Goal: Find specific page/section: Find specific page/section

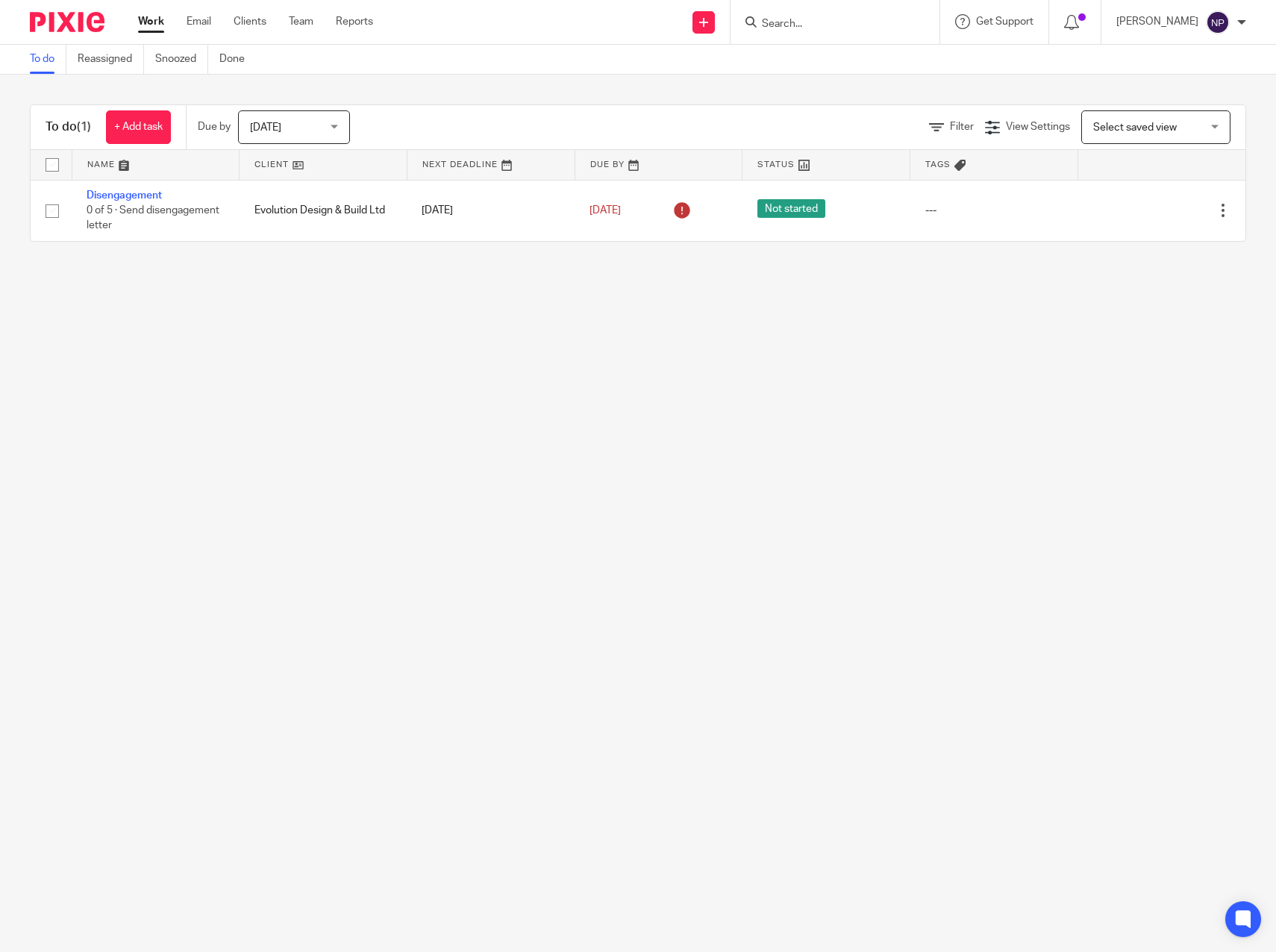
click at [796, 14] on form at bounding box center [840, 21] width 159 height 19
click at [801, 22] on input "Search" at bounding box center [828, 24] width 134 height 13
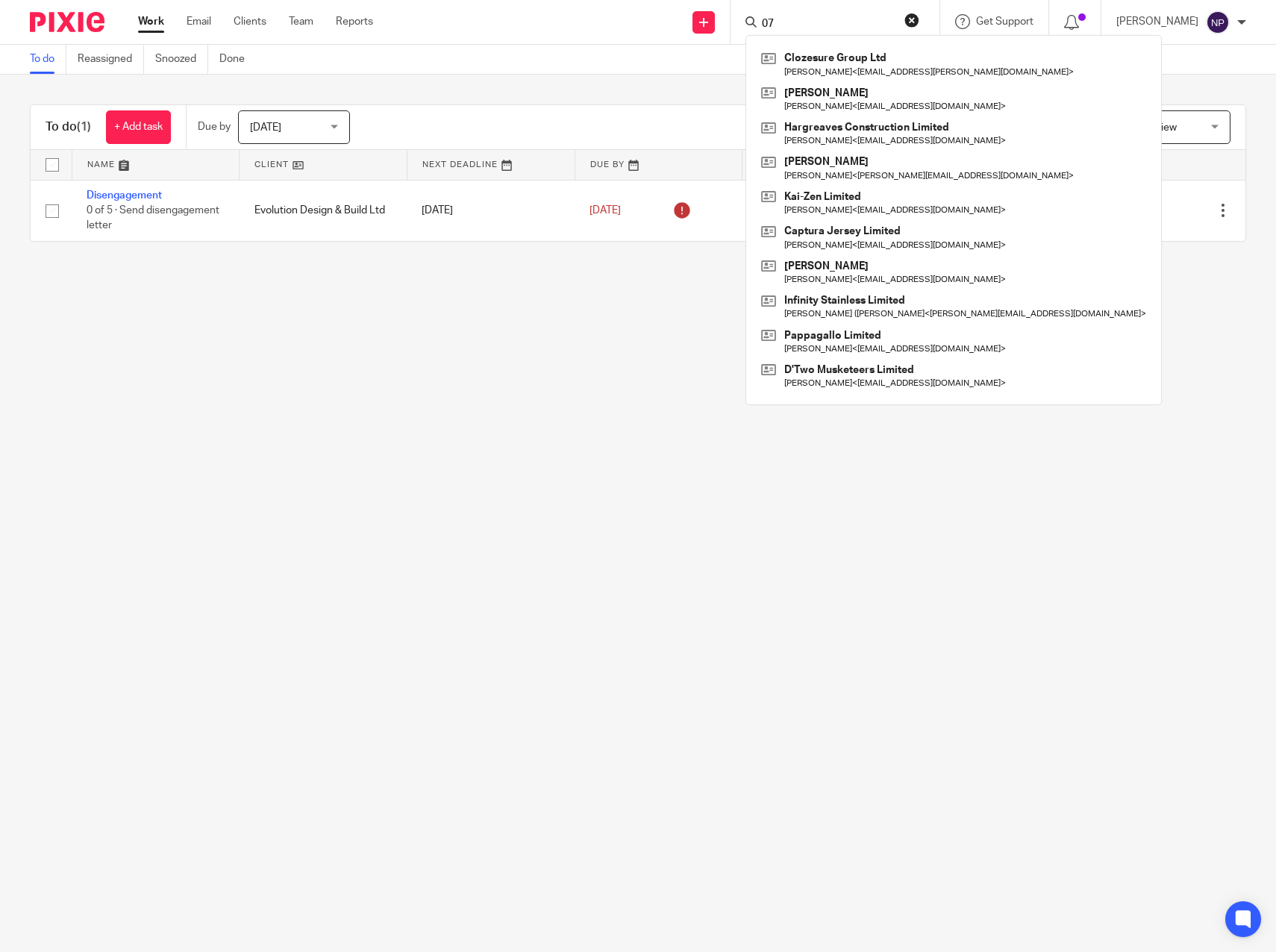
type input "0"
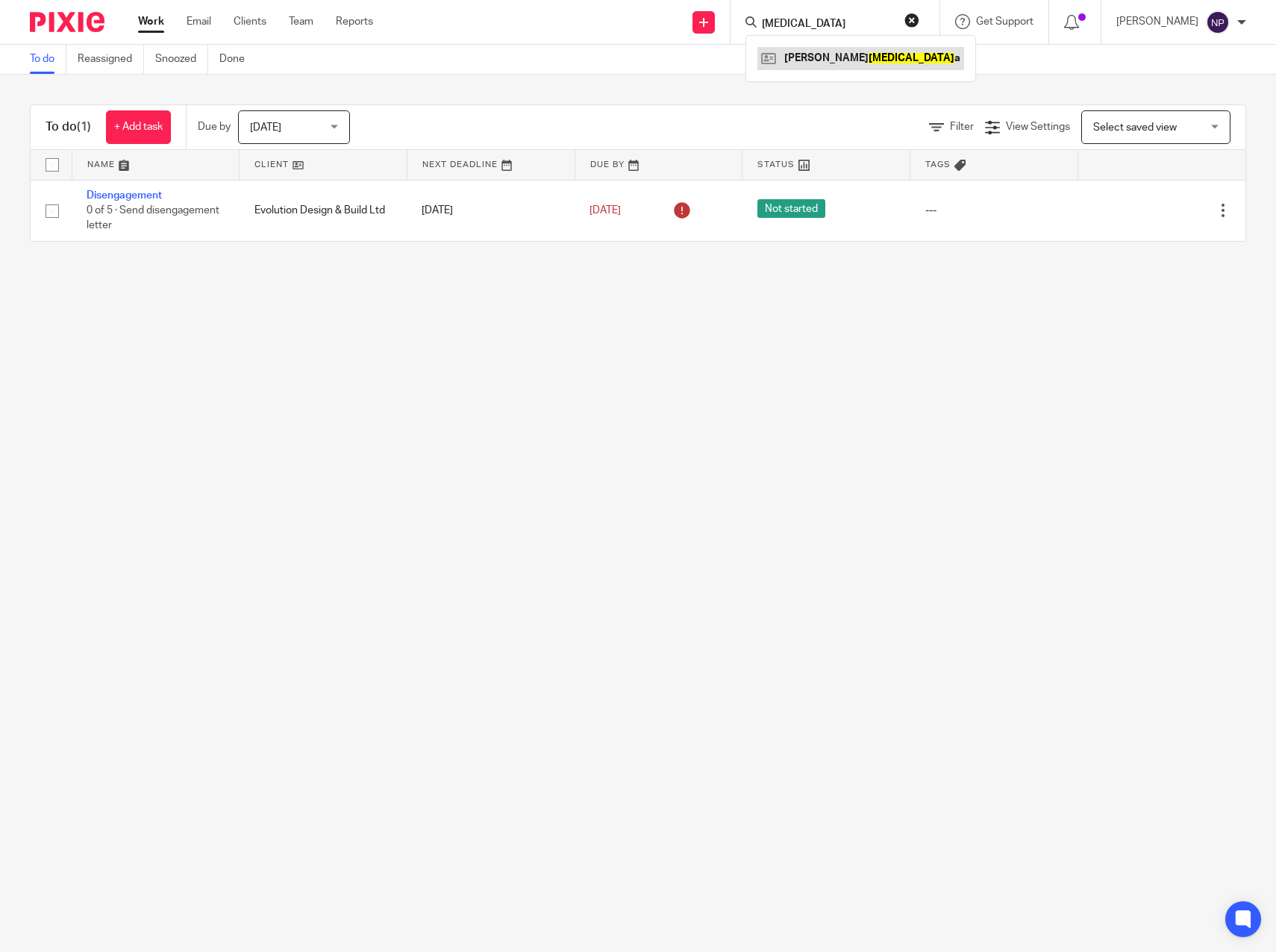
type input "bal"
click at [813, 55] on link at bounding box center [861, 57] width 207 height 22
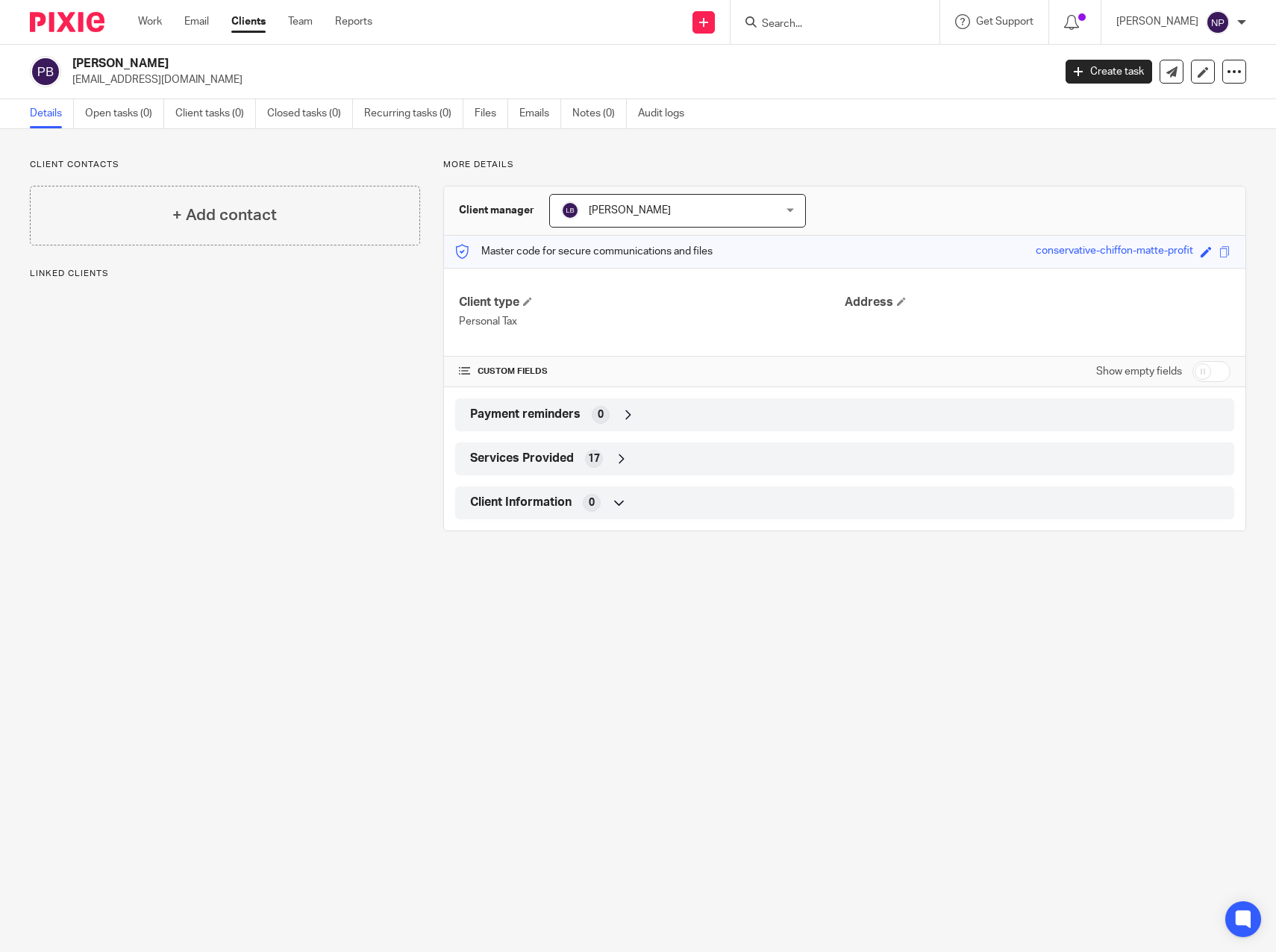
click at [187, 387] on div "Client contacts + Add contact Linked clients" at bounding box center [214, 345] width 414 height 372
click at [252, 605] on main "[PERSON_NAME] [EMAIL_ADDRESS][DOMAIN_NAME] Create task Update from Companies Ho…" at bounding box center [638, 476] width 1276 height 952
click at [205, 642] on main "[PERSON_NAME] [EMAIL_ADDRESS][DOMAIN_NAME] Create task Update from Companies Ho…" at bounding box center [638, 476] width 1276 height 952
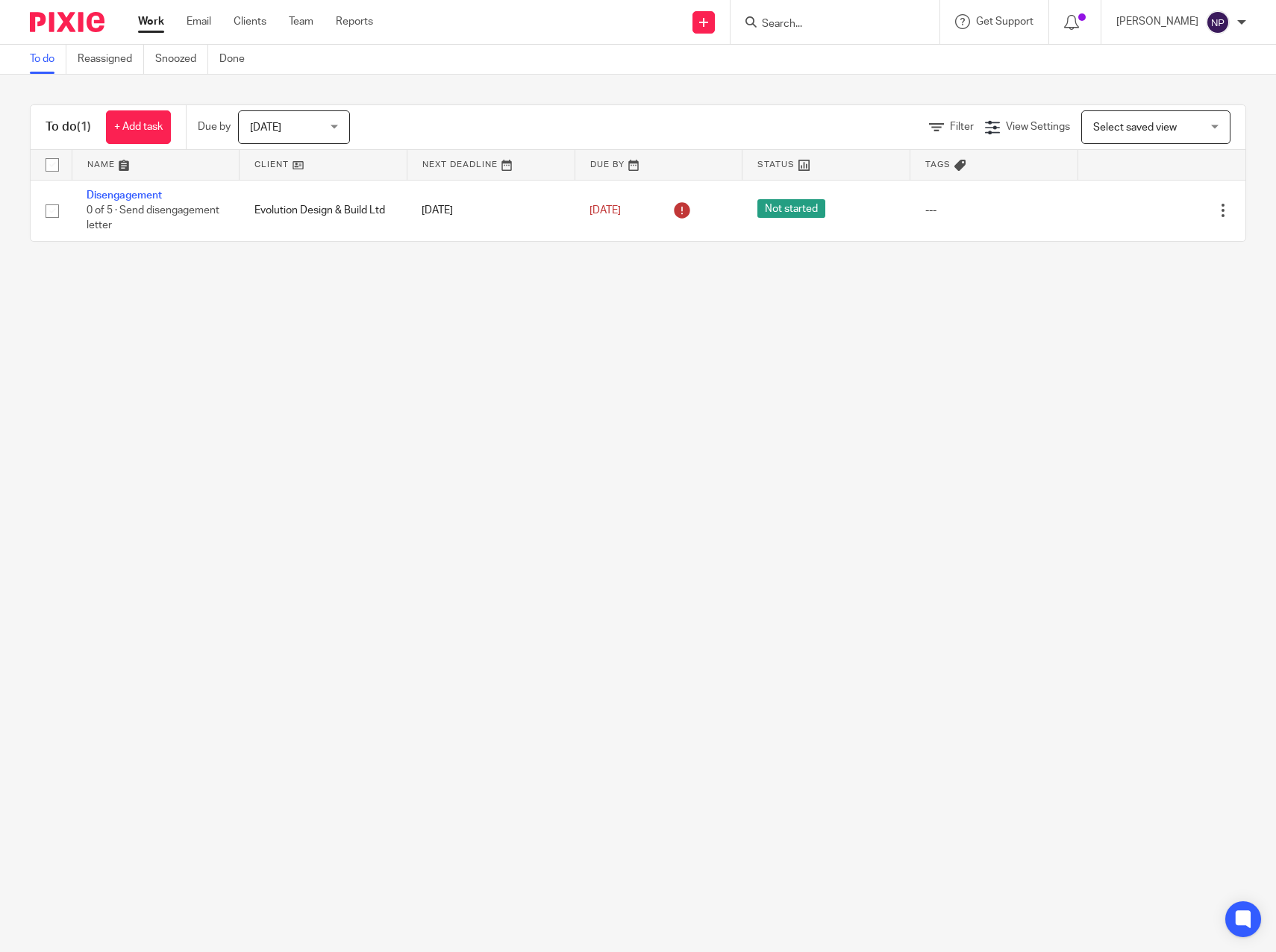
click at [818, 21] on input "Search" at bounding box center [828, 24] width 134 height 13
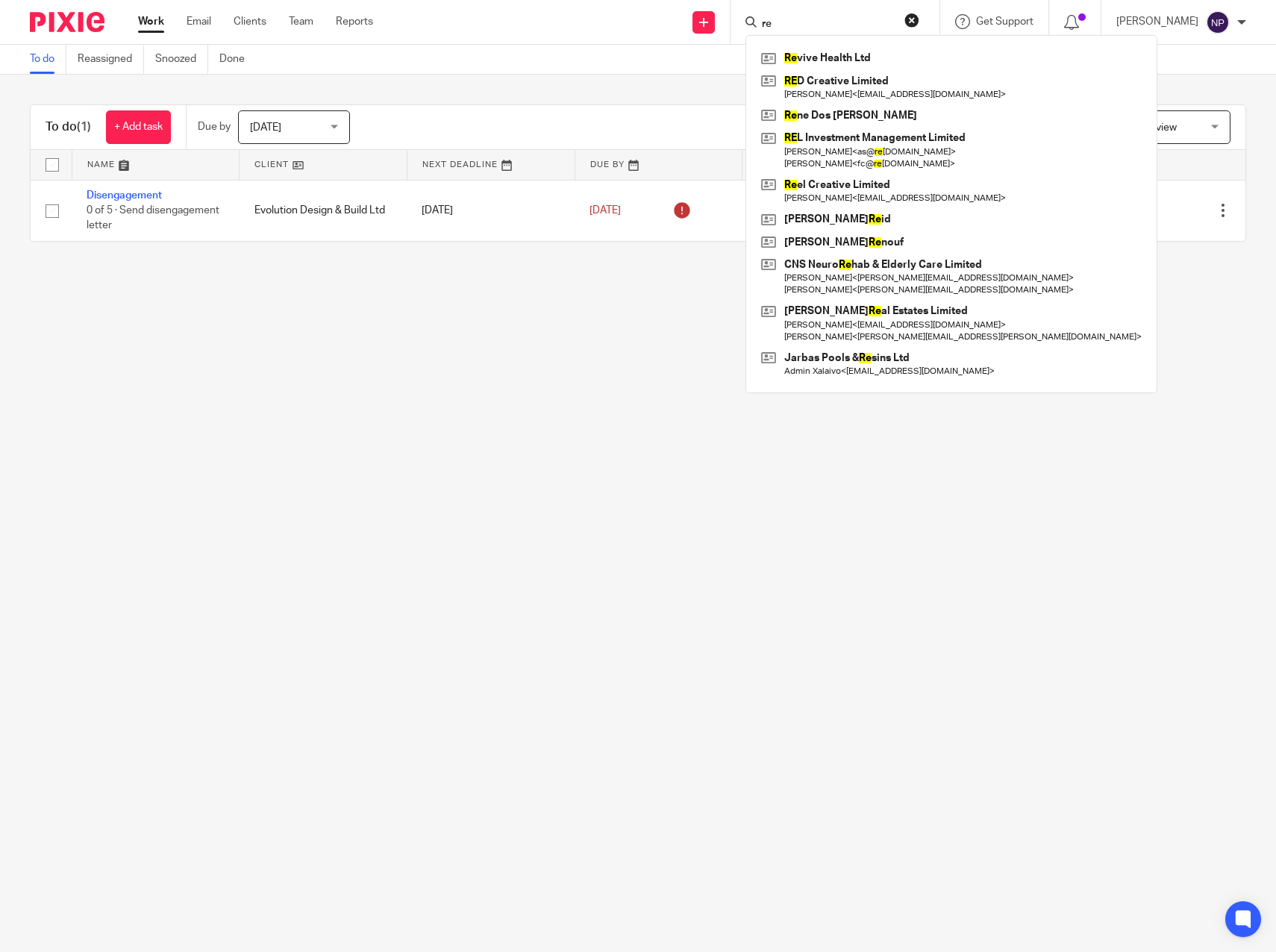
type input "[PERSON_NAME]"
